Goal: Go to known website: Go to known website

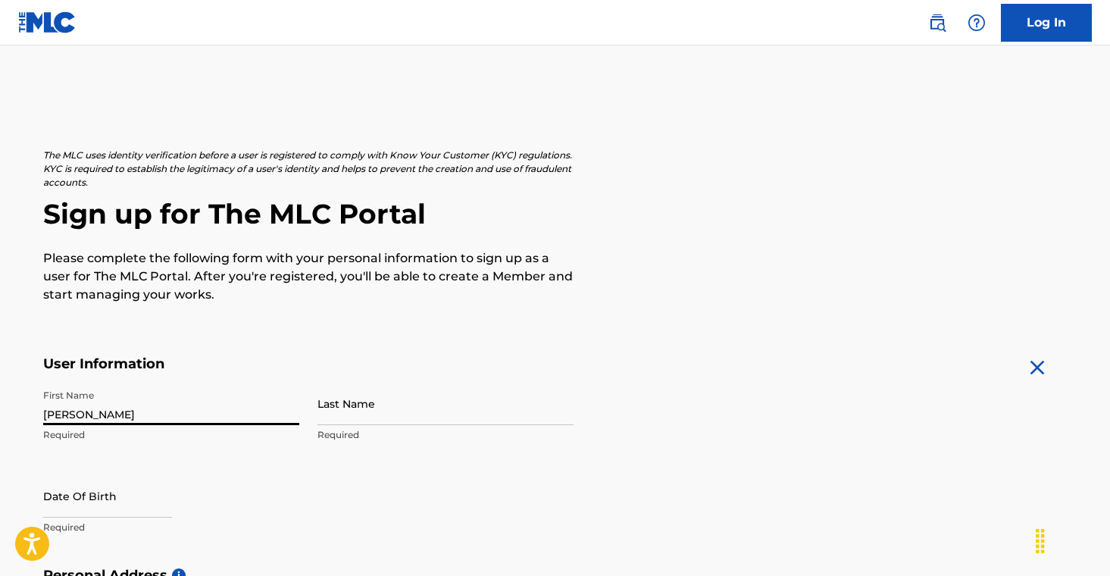
scroll to position [-1, 0]
type input "[PERSON_NAME]"
click at [40, 28] on img at bounding box center [47, 22] width 58 height 22
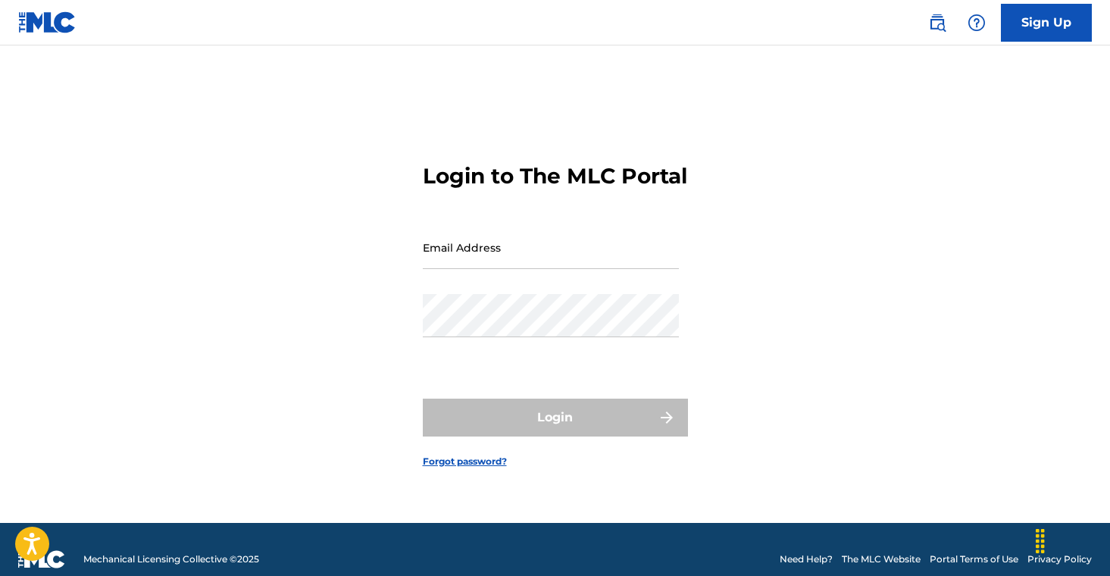
click at [40, 28] on img at bounding box center [47, 22] width 58 height 22
